Goal: Task Accomplishment & Management: Manage account settings

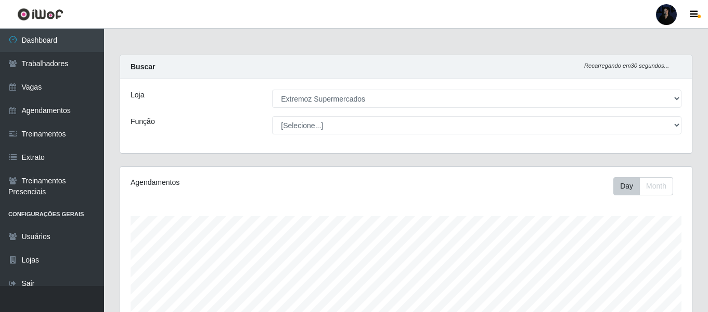
select select "519"
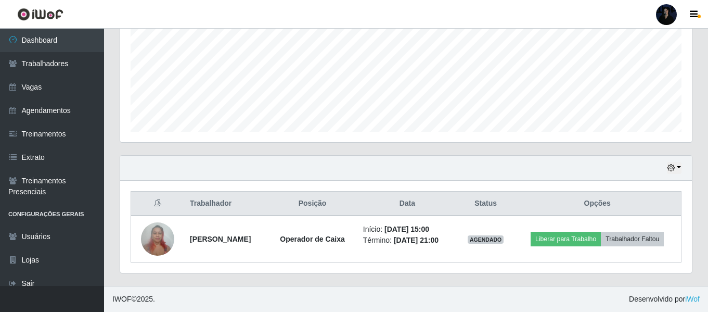
scroll to position [216, 572]
click at [670, 13] on div at bounding box center [666, 14] width 21 height 21
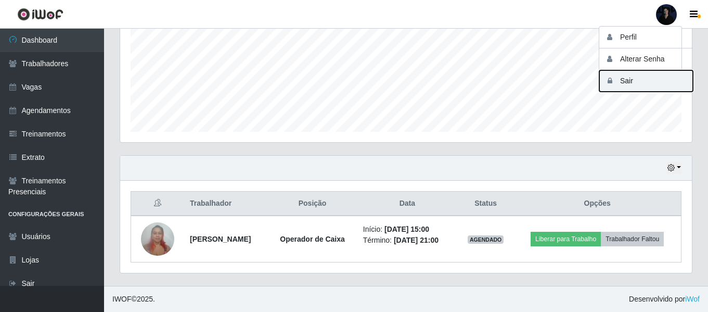
click at [636, 81] on button "Sair" at bounding box center [647, 80] width 94 height 21
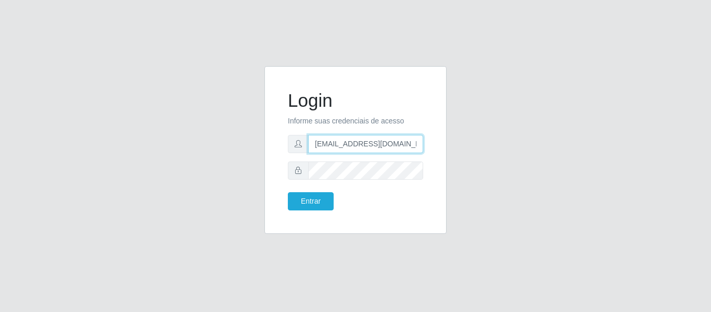
drag, startPoint x: 399, startPoint y: 143, endPoint x: 364, endPoint y: 146, distance: 35.0
click at [364, 146] on input "[EMAIL_ADDRESS][DOMAIN_NAME]" at bounding box center [365, 144] width 115 height 18
type input "[EMAIL_ADDRESS][DOMAIN_NAME]"
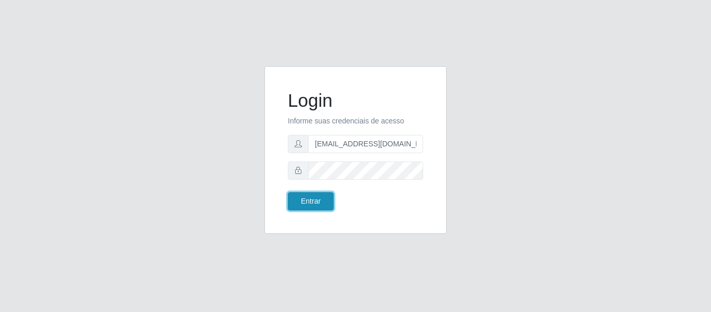
click at [307, 208] on button "Entrar" at bounding box center [311, 201] width 46 height 18
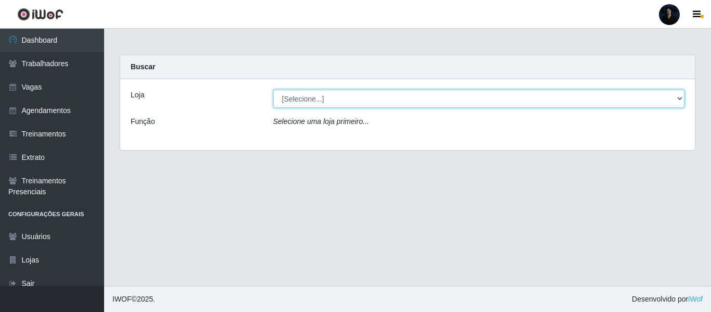
click at [298, 95] on select "[Selecione...] Hiper Queiroz - Alto da Conceição Hiper Queiroz - Boa Vista Hipe…" at bounding box center [479, 99] width 412 height 18
select select "513"
click at [273, 90] on select "[Selecione...] Hiper Queiroz - Alto da Conceição Hiper Queiroz - Boa Vista Hipe…" at bounding box center [479, 99] width 412 height 18
